Goal: Task Accomplishment & Management: Complete application form

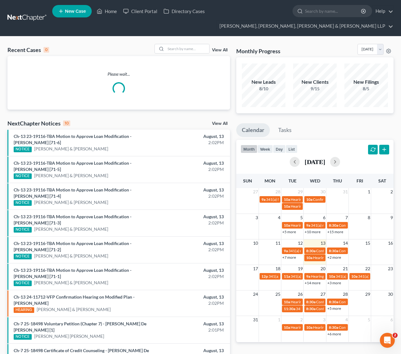
click at [178, 43] on div "Recent Cases 0 View All Please wait... NextChapter Notices 10 View All Ch-13 23…" at bounding box center [200, 222] width 401 height 372
click at [172, 49] on input "search" at bounding box center [188, 48] width 44 height 9
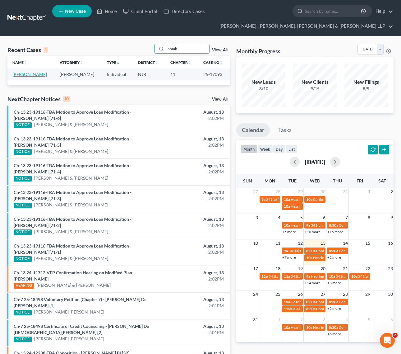
type input "bomb"
drag, startPoint x: 41, startPoint y: 73, endPoint x: 73, endPoint y: 65, distance: 32.6
click at [41, 73] on link "[PERSON_NAME]" at bounding box center [29, 74] width 35 height 5
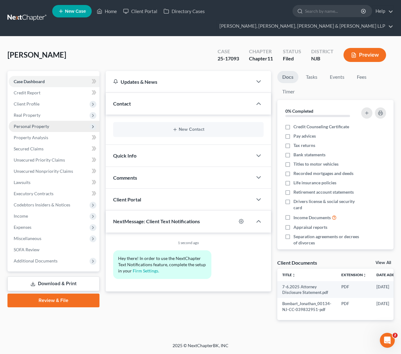
click at [14, 124] on span "Personal Property" at bounding box center [31, 126] width 35 height 5
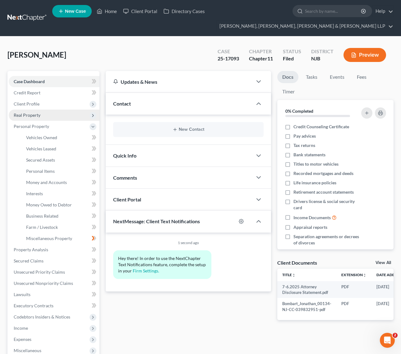
click at [34, 116] on span "Real Property" at bounding box center [27, 114] width 27 height 5
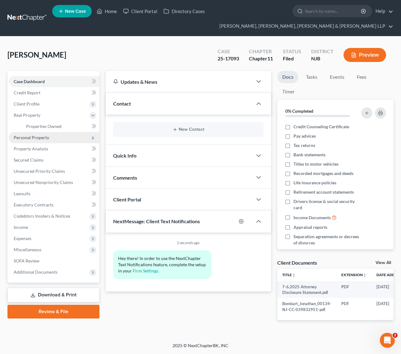
click at [38, 141] on span "Personal Property" at bounding box center [54, 137] width 91 height 11
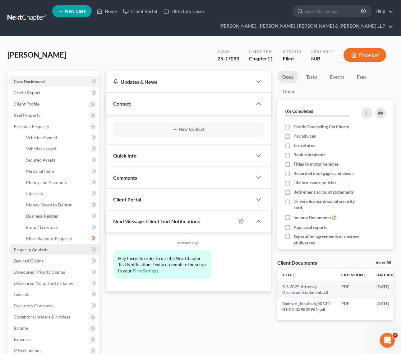
click at [53, 252] on link "Property Analysis" at bounding box center [54, 249] width 91 height 11
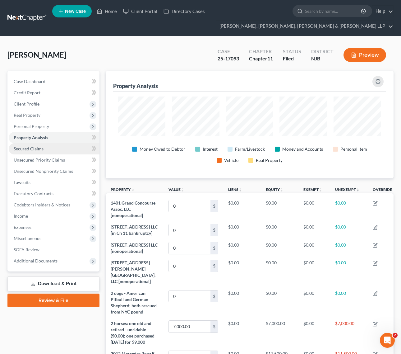
scroll to position [107, 288]
click at [46, 148] on link "Secured Claims" at bounding box center [54, 148] width 91 height 11
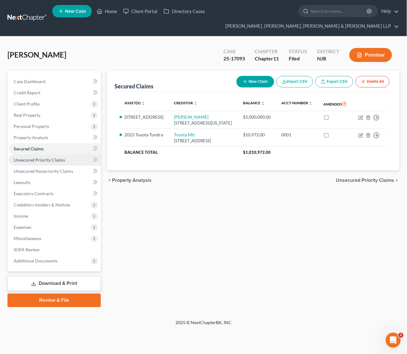
click at [62, 163] on link "Unsecured Priority Claims" at bounding box center [55, 159] width 92 height 11
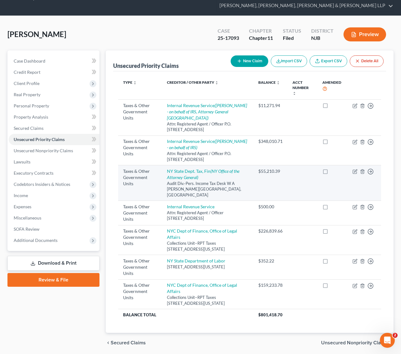
scroll to position [32, 0]
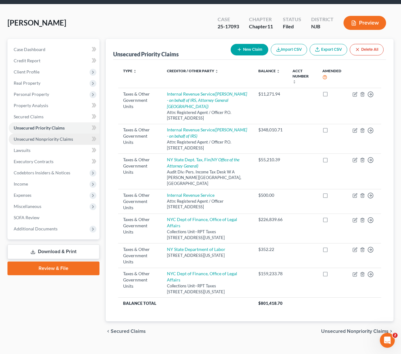
click at [53, 134] on link "Unsecured Nonpriority Claims" at bounding box center [54, 139] width 91 height 11
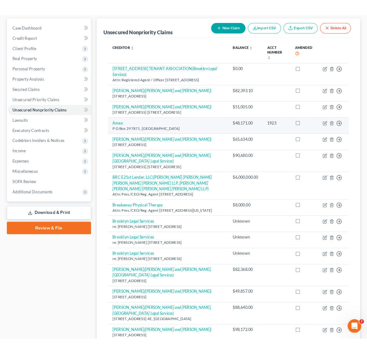
scroll to position [78, 0]
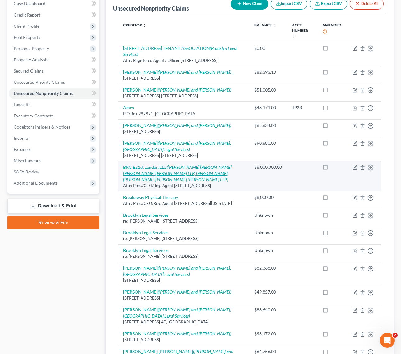
click at [134, 171] on icon "([PERSON_NAME] [PERSON_NAME] [PERSON_NAME] [PERSON_NAME] LLP, [PERSON_NAME] [PE…" at bounding box center [177, 173] width 109 height 18
select select "6"
select select "14"
select select "3"
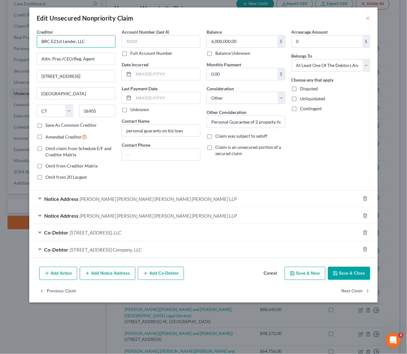
drag, startPoint x: 110, startPoint y: 46, endPoint x: 2, endPoint y: 39, distance: 107.6
click at [2, 39] on div "Edit Unsecured Nonpriority Claim × Creditor * BRC E21st Lender, LLC Attn: Pres.…" at bounding box center [203, 177] width 407 height 354
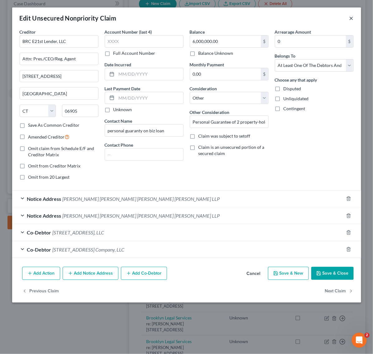
click at [350, 16] on button "×" at bounding box center [351, 17] width 4 height 7
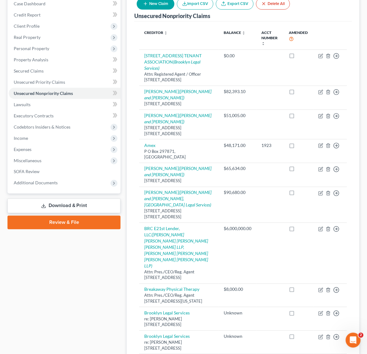
scroll to position [0, 0]
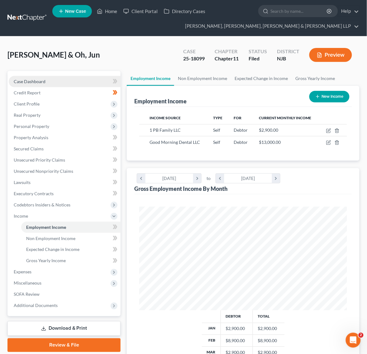
click at [57, 81] on link "Case Dashboard" at bounding box center [65, 81] width 112 height 11
